Goal: Download file/media

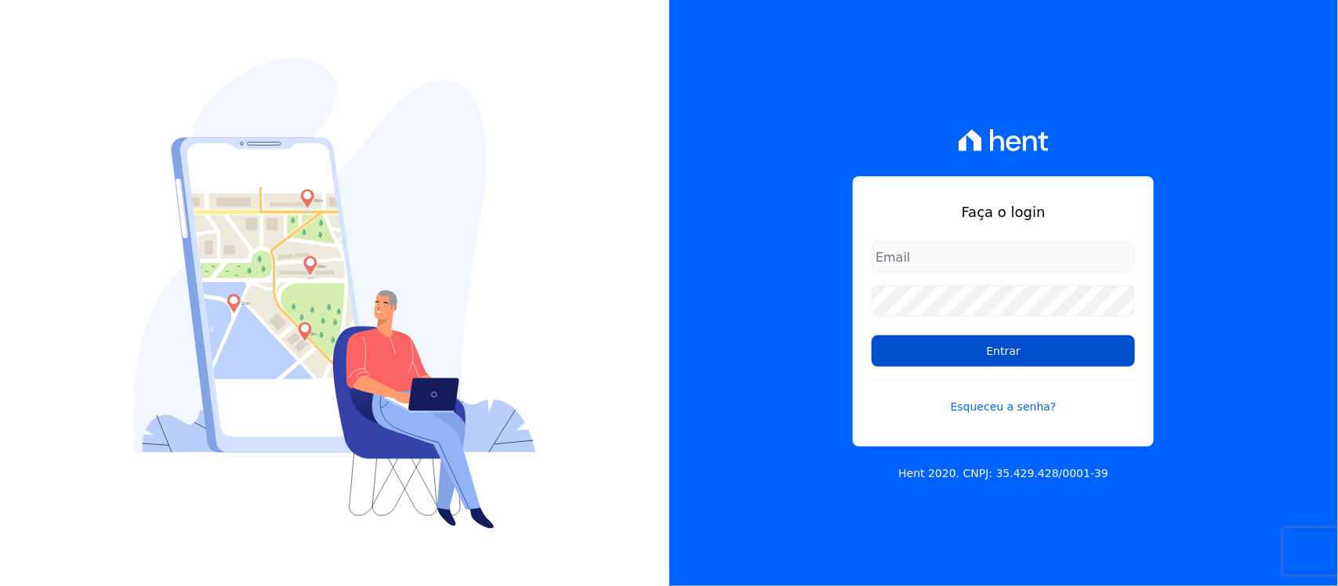
type input "[PERSON_NAME][EMAIL_ADDRESS][PERSON_NAME][DOMAIN_NAME]"
click at [930, 359] on input "Entrar" at bounding box center [1003, 351] width 263 height 31
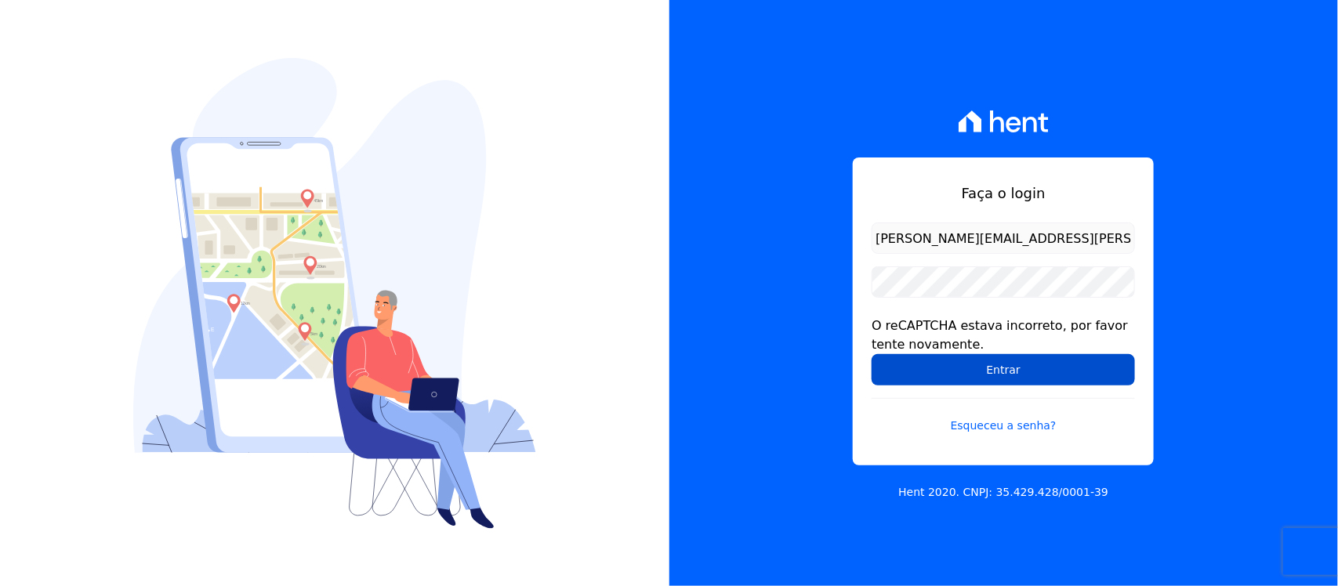
click at [917, 377] on input "Entrar" at bounding box center [1003, 369] width 263 height 31
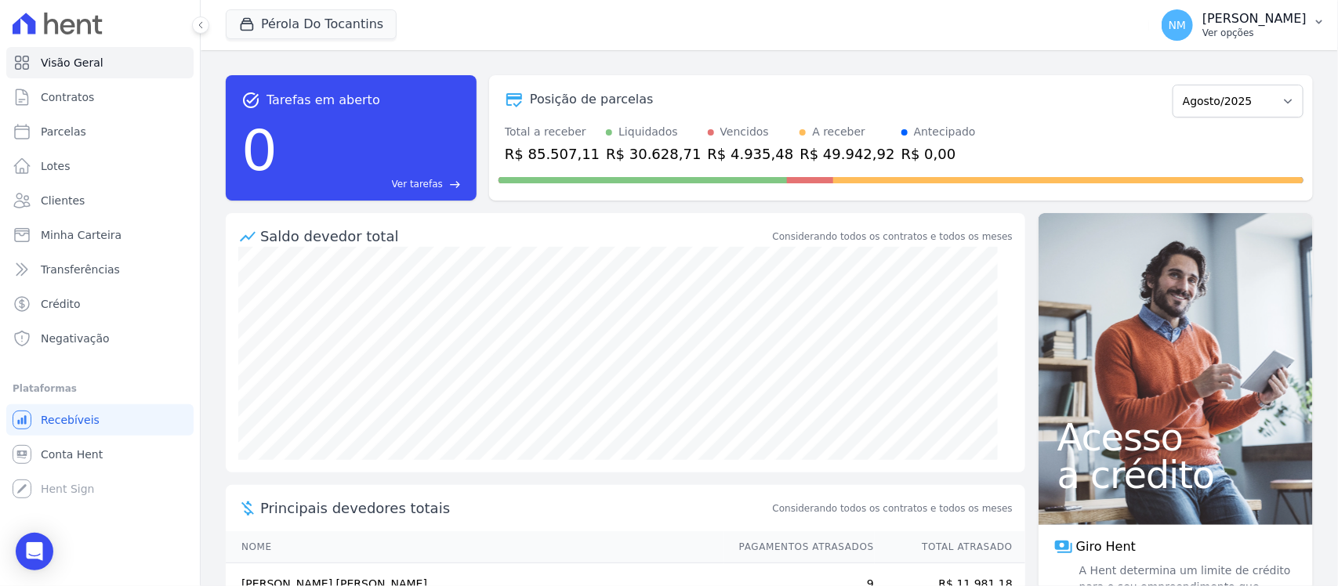
click at [1312, 21] on button "NM Nilda Moura Ver opções" at bounding box center [1243, 25] width 189 height 44
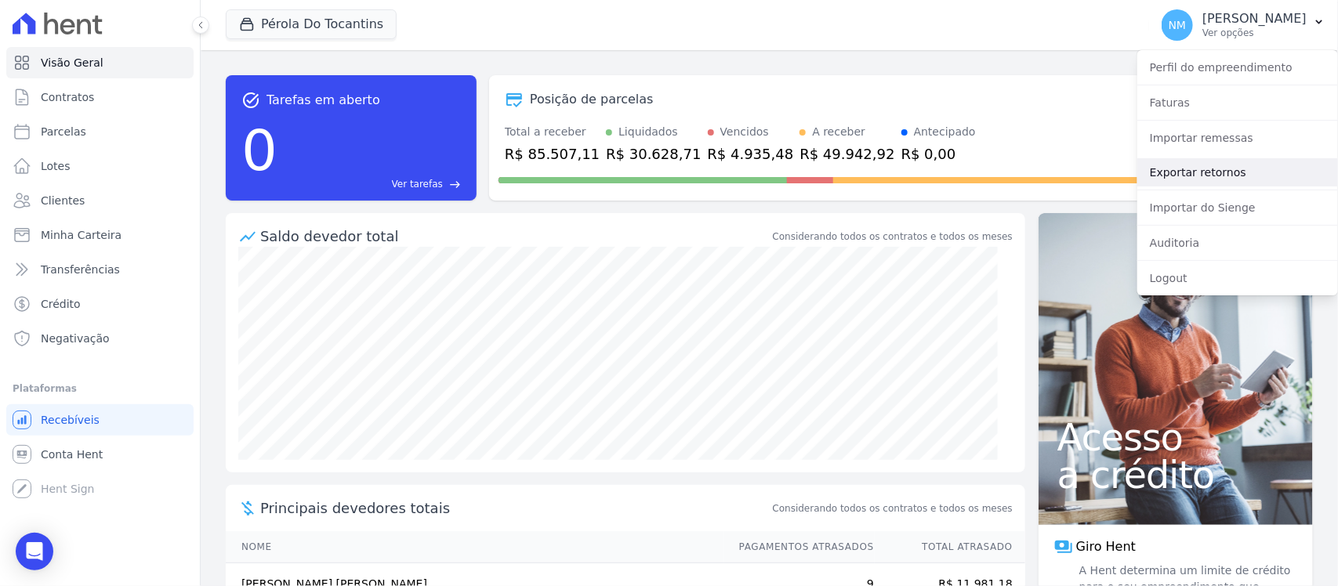
click at [1200, 169] on link "Exportar retornos" at bounding box center [1238, 172] width 201 height 28
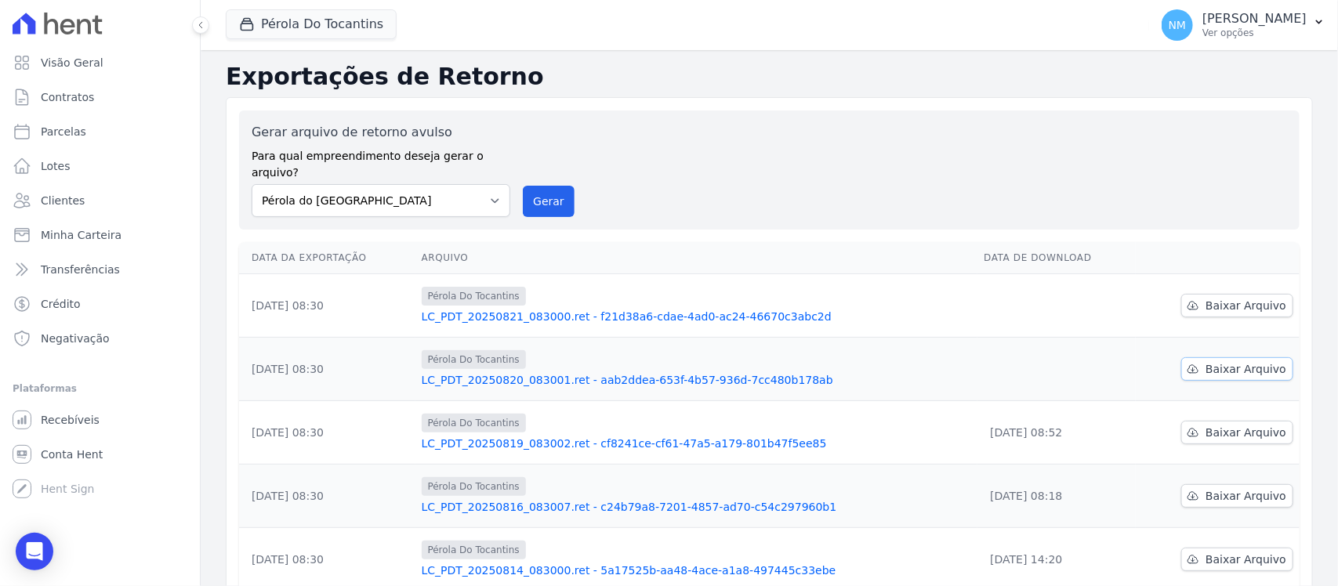
click at [1251, 361] on span "Baixar Arquivo" at bounding box center [1246, 369] width 81 height 16
click at [1215, 298] on span "Baixar Arquivo" at bounding box center [1246, 306] width 81 height 16
click at [296, 27] on button "Pérola Do Tocantins" at bounding box center [311, 24] width 171 height 30
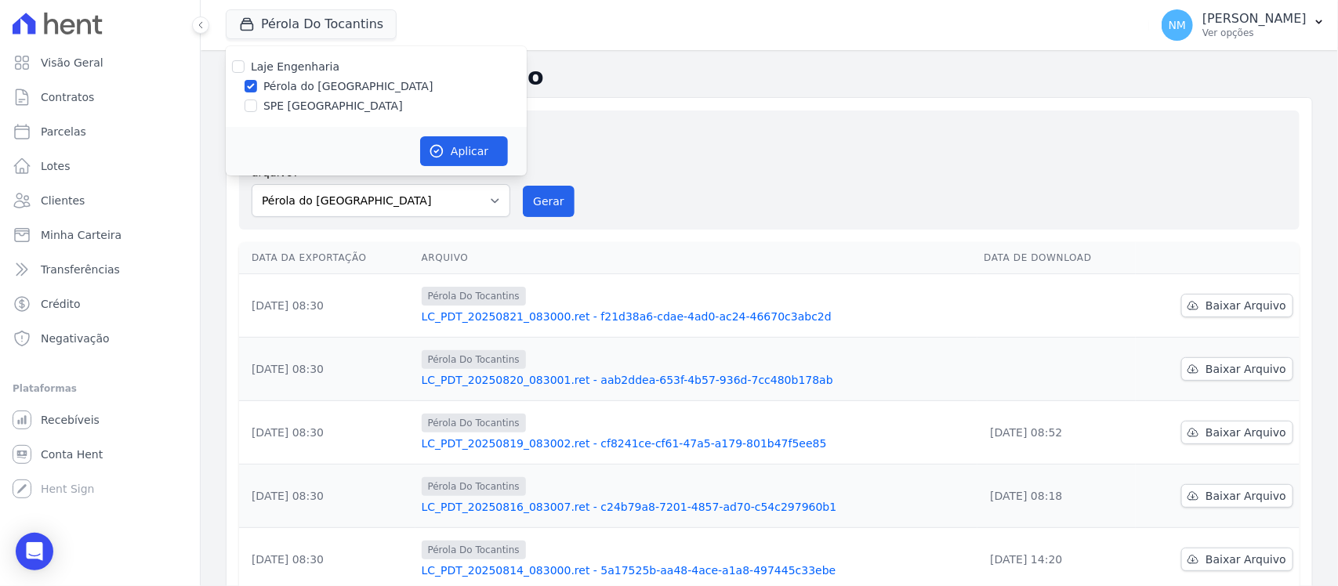
click at [277, 107] on label "SPE Montenegro" at bounding box center [333, 106] width 140 height 16
click at [257, 107] on input "SPE Montenegro" at bounding box center [251, 106] width 13 height 13
checkbox input "true"
click at [295, 90] on label "Pérola do Tocantins" at bounding box center [348, 86] width 170 height 16
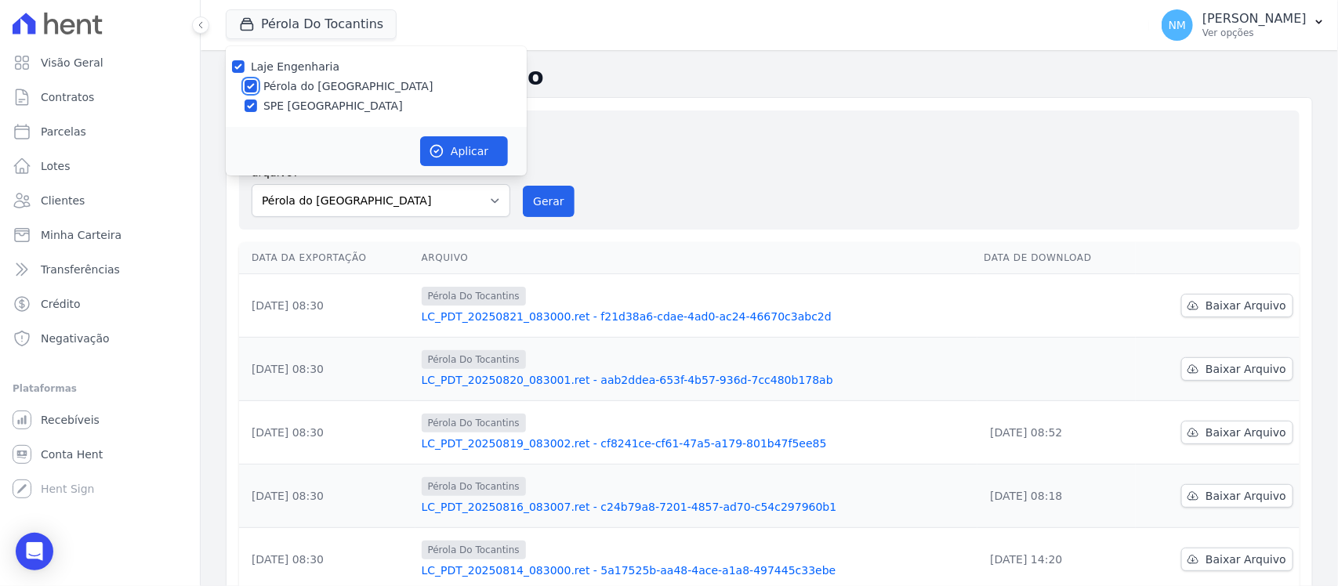
click at [257, 90] on input "Pérola do Tocantins" at bounding box center [251, 86] width 13 height 13
checkbox input "false"
click at [460, 150] on button "Aplicar" at bounding box center [464, 151] width 88 height 30
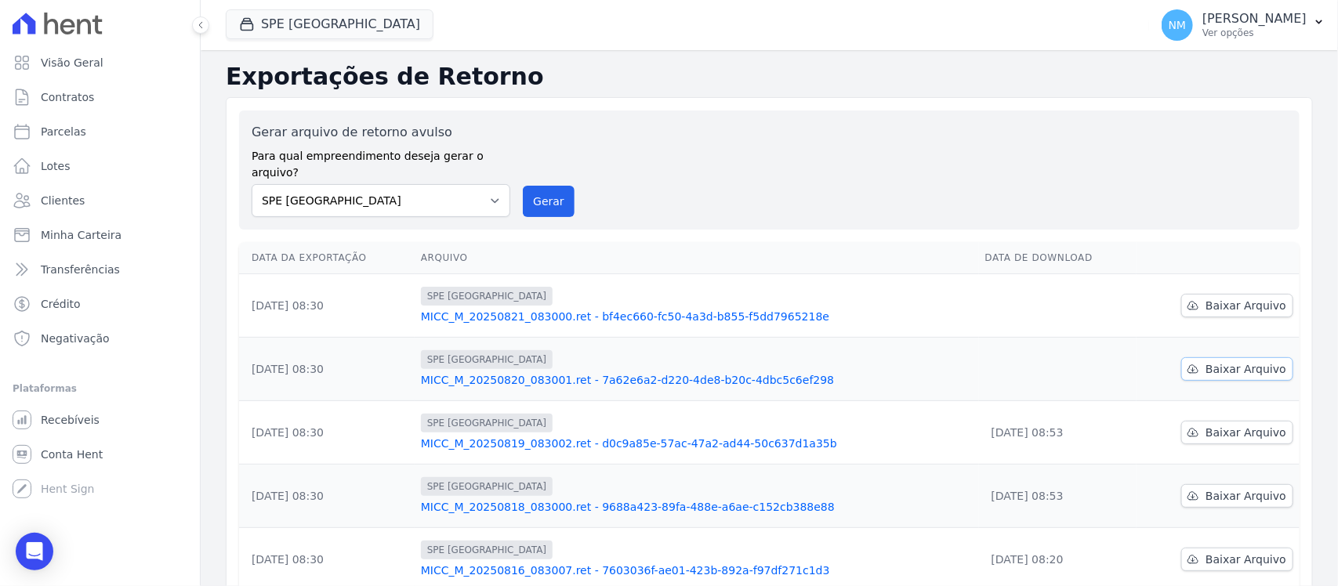
click at [1210, 361] on link "Baixar Arquivo" at bounding box center [1237, 369] width 112 height 24
click at [1209, 298] on span "Baixar Arquivo" at bounding box center [1246, 306] width 81 height 16
